Goal: Information Seeking & Learning: Learn about a topic

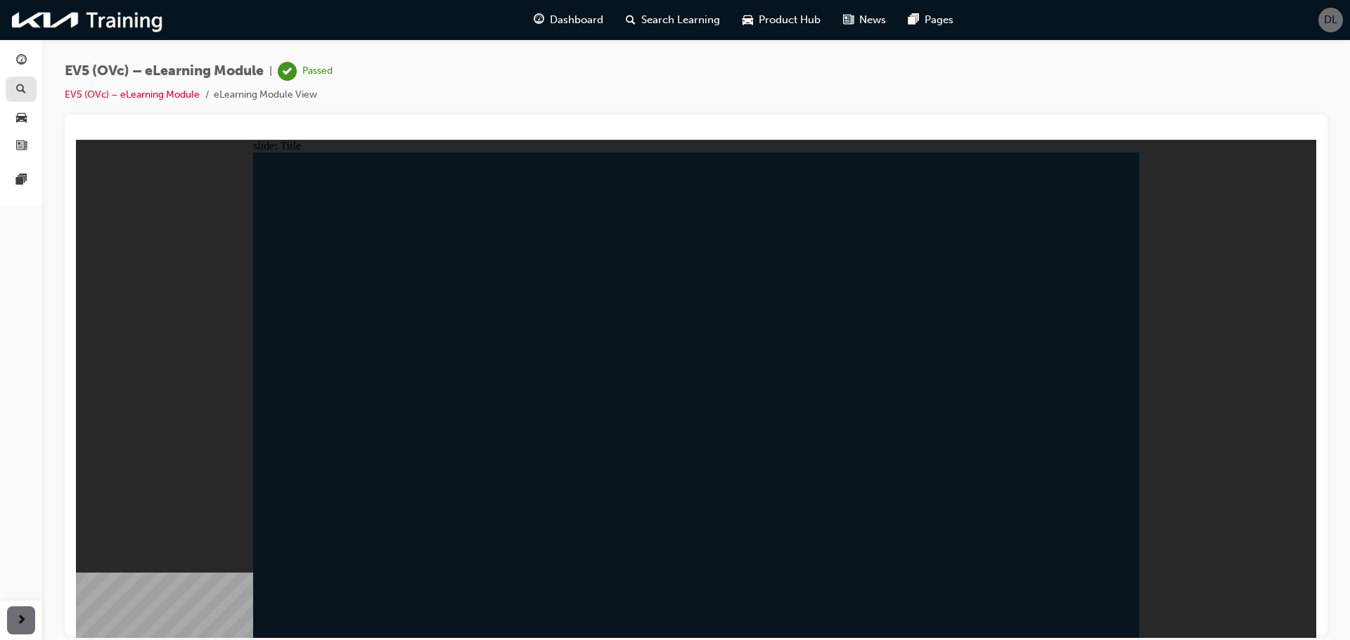
click at [25, 78] on link "button" at bounding box center [21, 90] width 31 height 26
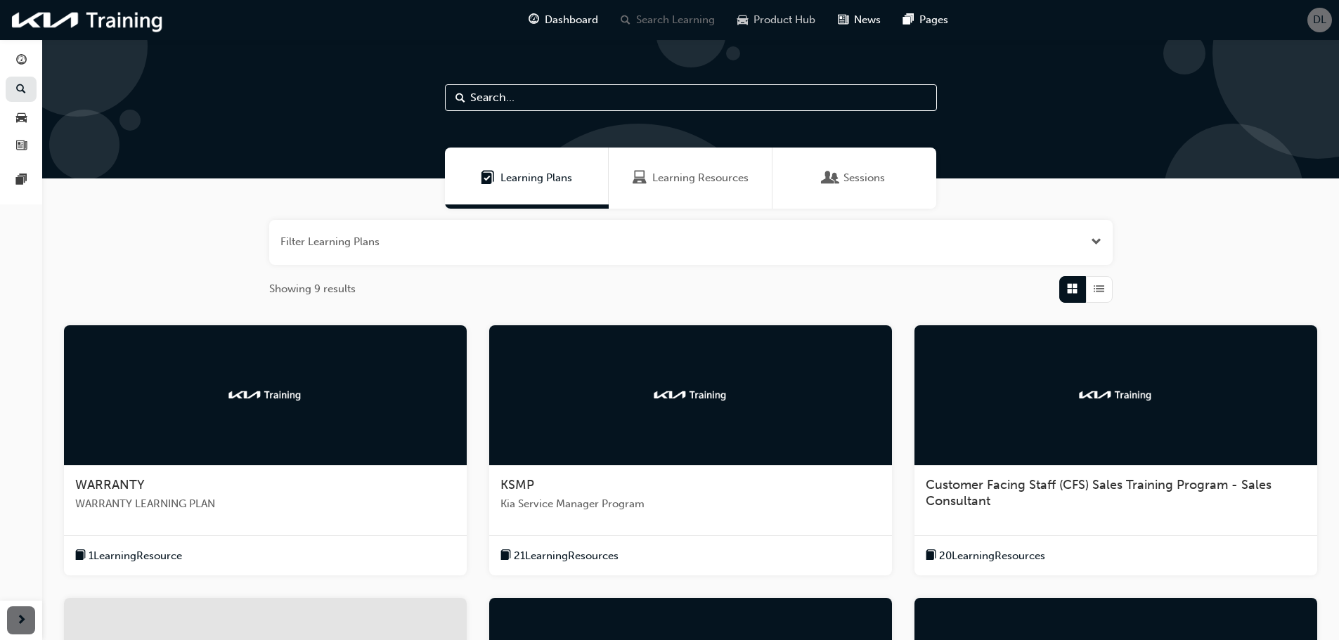
click at [791, 27] on span "Product Hub" at bounding box center [785, 20] width 62 height 16
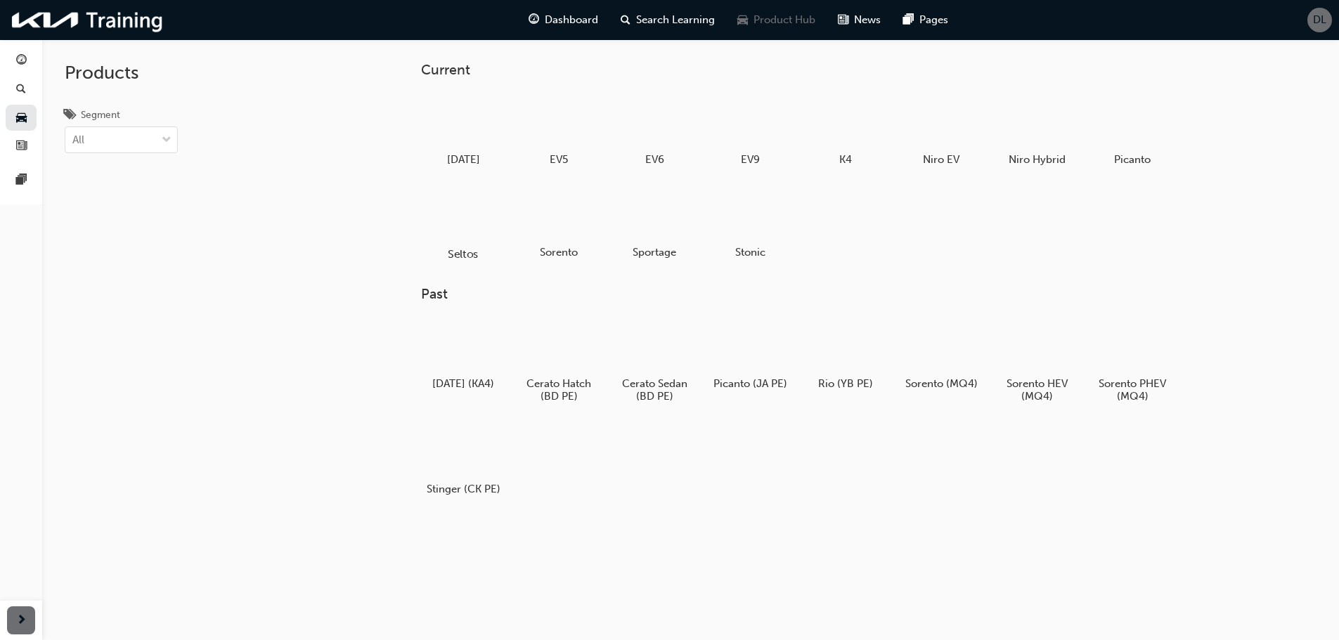
click at [472, 240] on div at bounding box center [463, 214] width 78 height 56
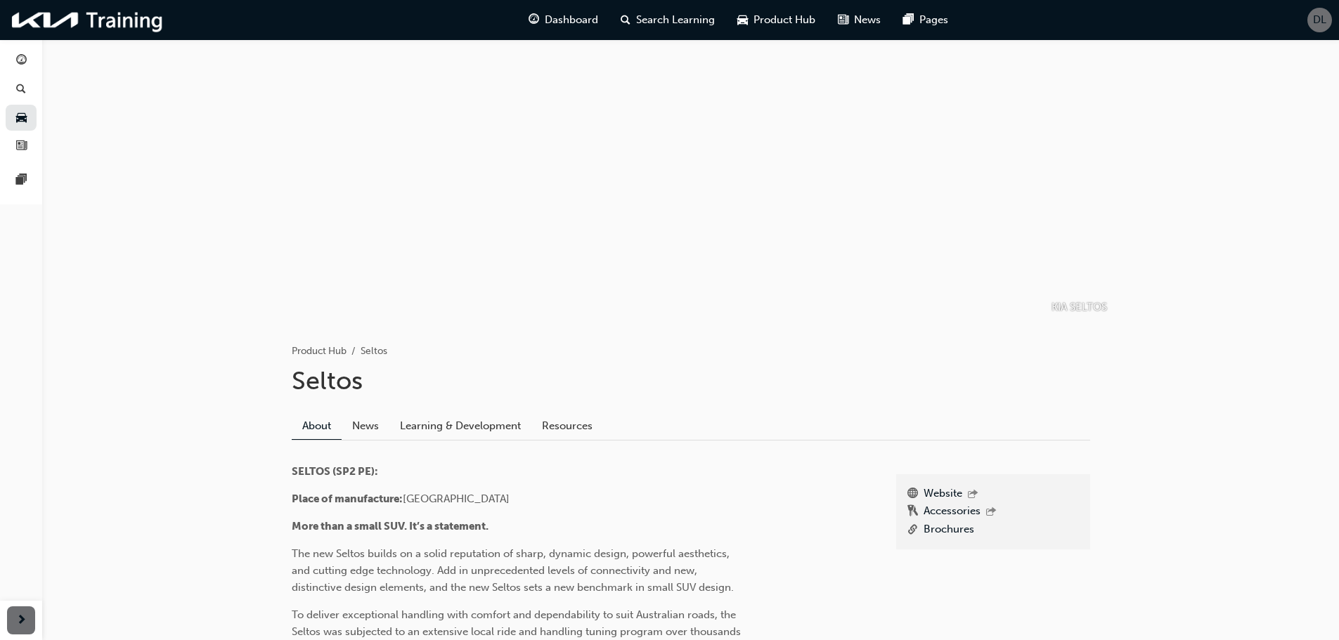
scroll to position [281, 0]
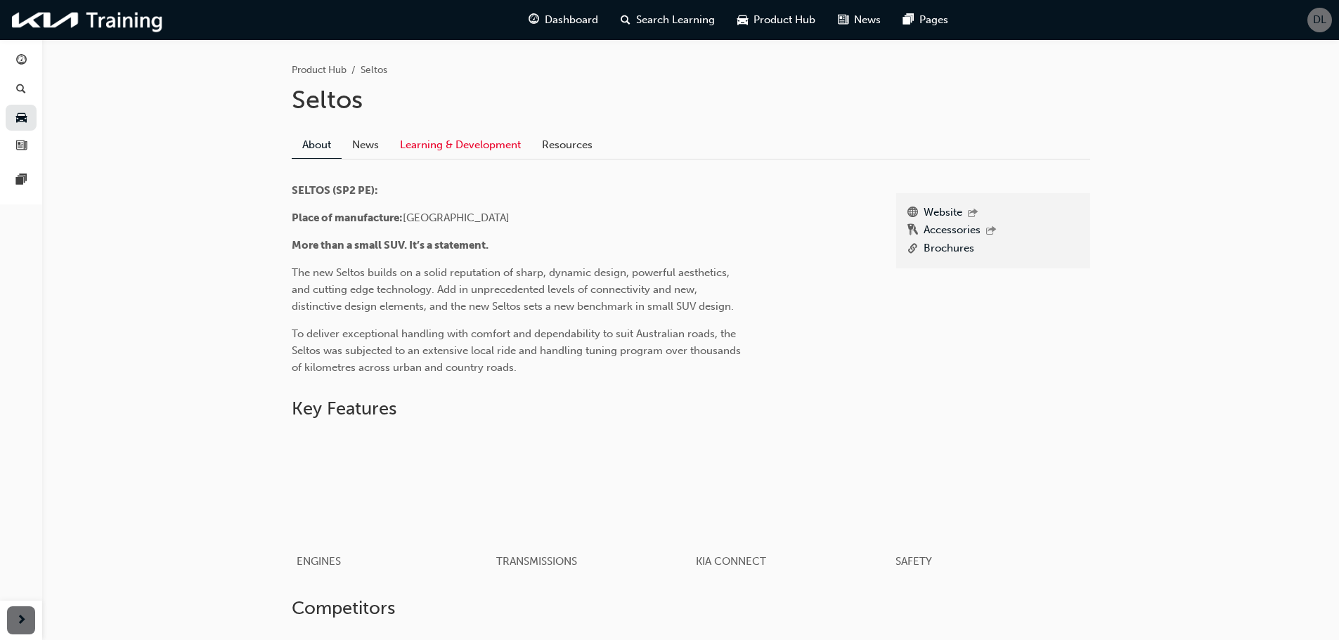
click at [441, 153] on link "Learning & Development" at bounding box center [460, 144] width 142 height 27
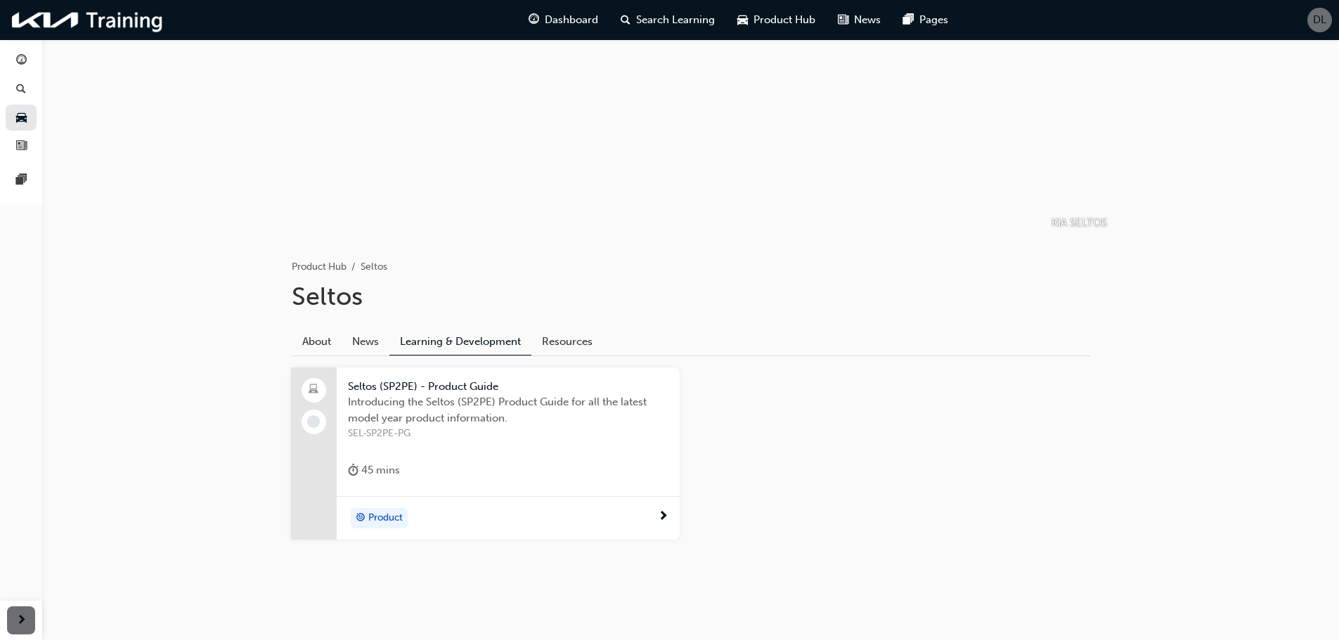
scroll to position [86, 0]
click at [474, 460] on div "45 mins" at bounding box center [508, 471] width 321 height 23
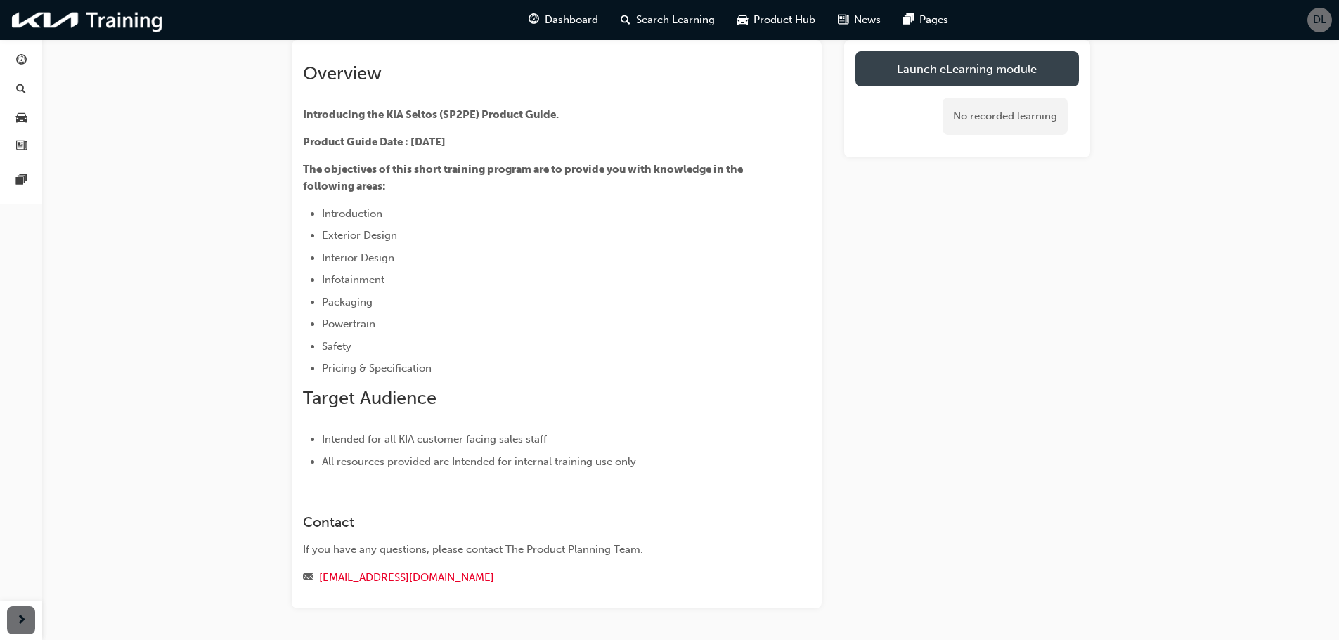
click at [1011, 60] on link "Launch eLearning module" at bounding box center [967, 68] width 224 height 35
